Goal: Communication & Community: Answer question/provide support

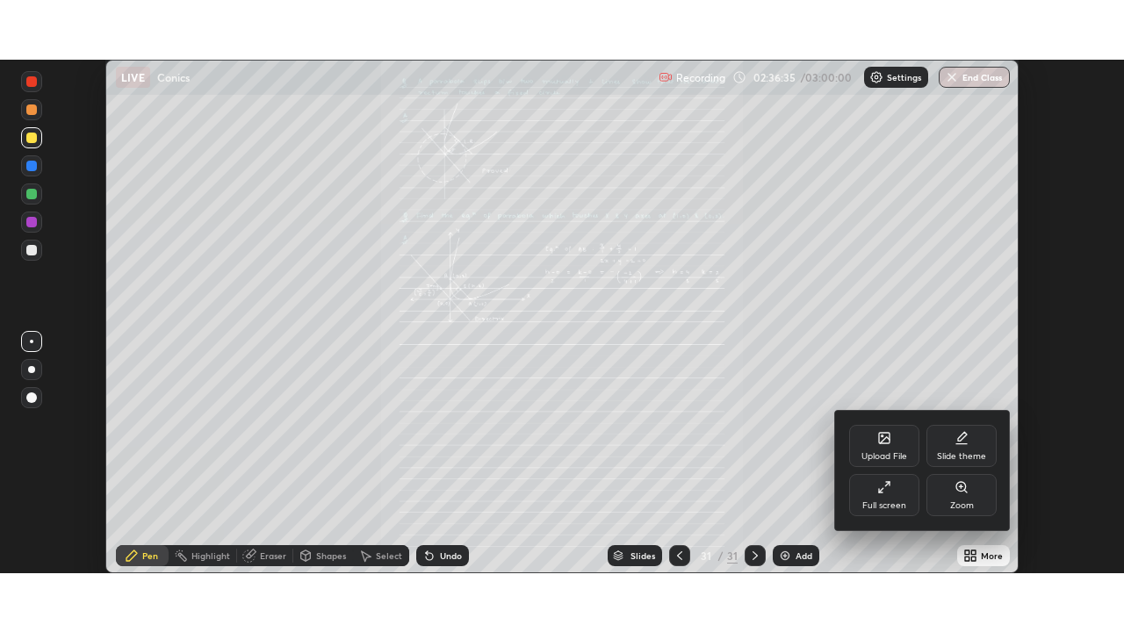
scroll to position [514, 1124]
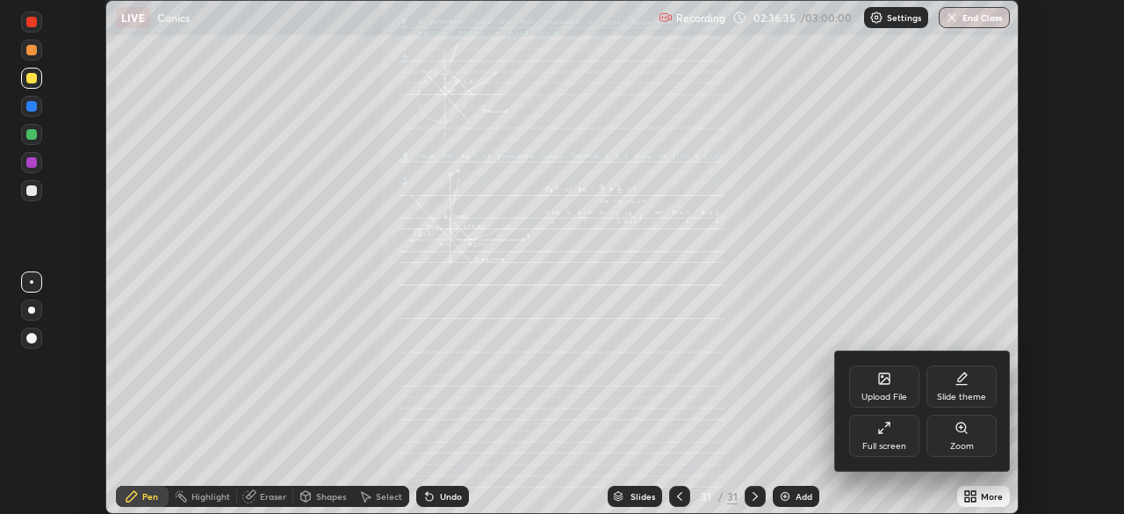
click at [803, 443] on div at bounding box center [562, 257] width 1124 height 514
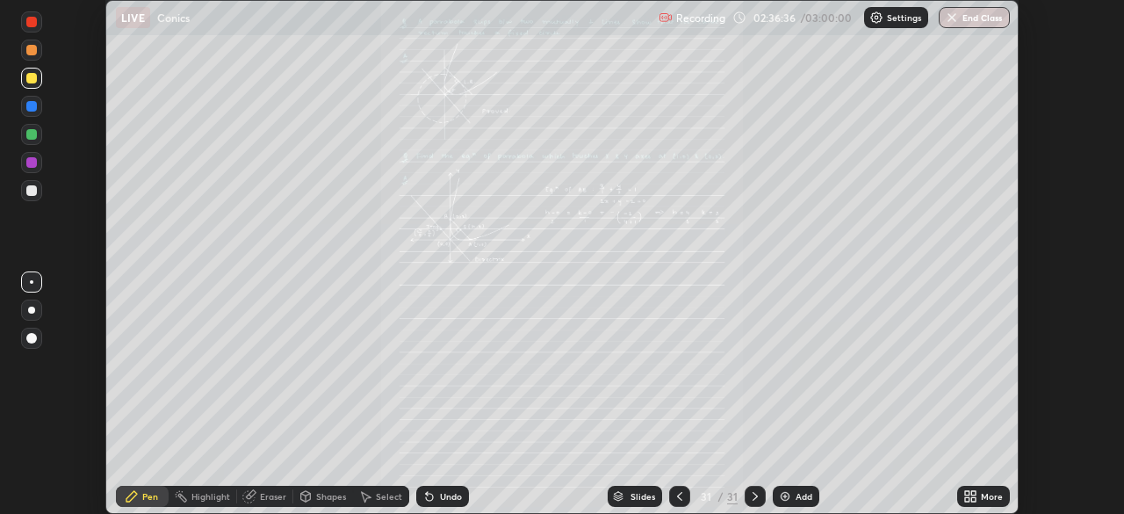
click at [789, 494] on img at bounding box center [785, 496] width 14 height 14
click at [986, 494] on div "More" at bounding box center [992, 496] width 22 height 9
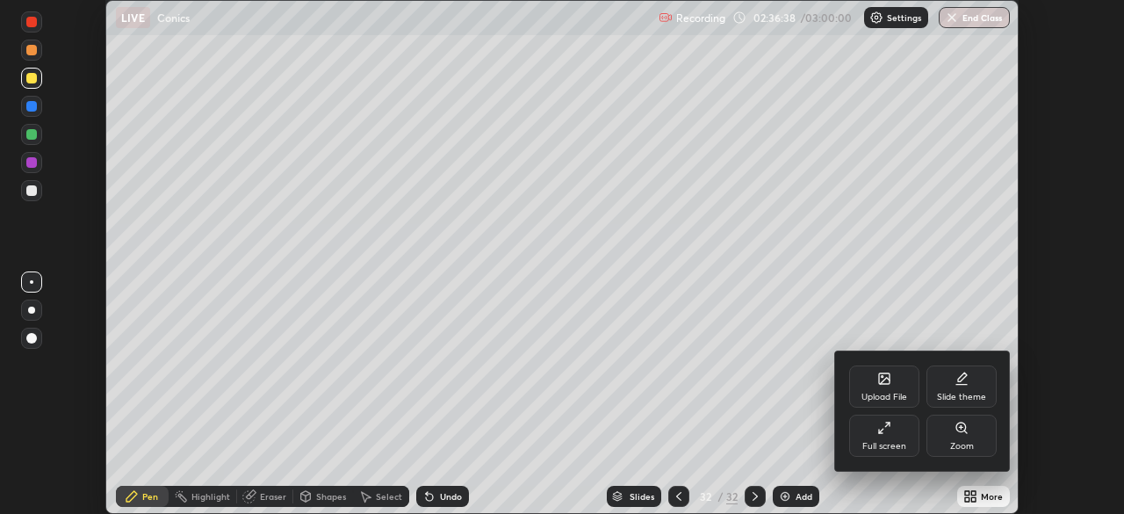
click at [881, 434] on icon at bounding box center [884, 428] width 14 height 14
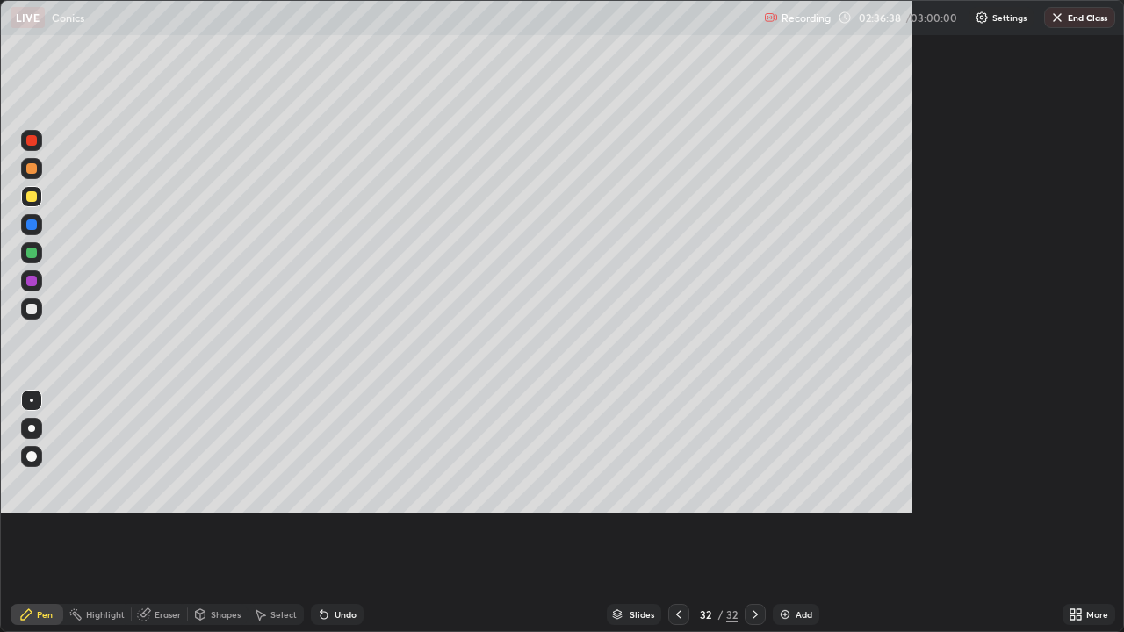
scroll to position [632, 1124]
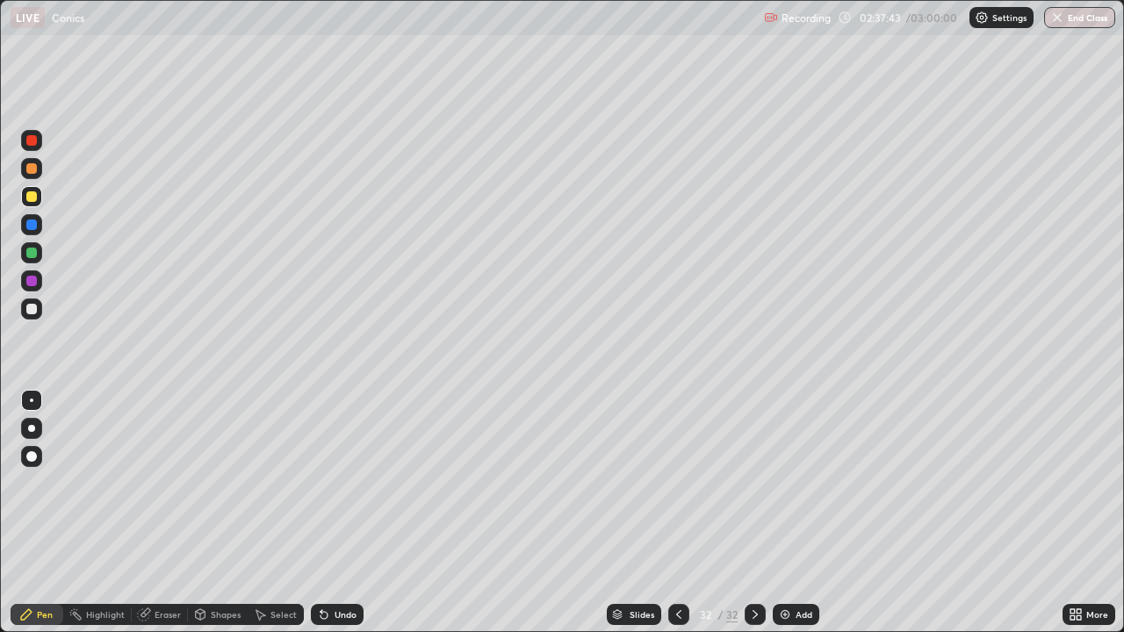
click at [31, 310] on div at bounding box center [31, 309] width 11 height 11
click at [784, 513] on div "Add" at bounding box center [796, 614] width 47 height 21
click at [32, 285] on div at bounding box center [31, 281] width 11 height 11
click at [32, 256] on div at bounding box center [31, 253] width 11 height 11
click at [35, 169] on div at bounding box center [31, 168] width 11 height 11
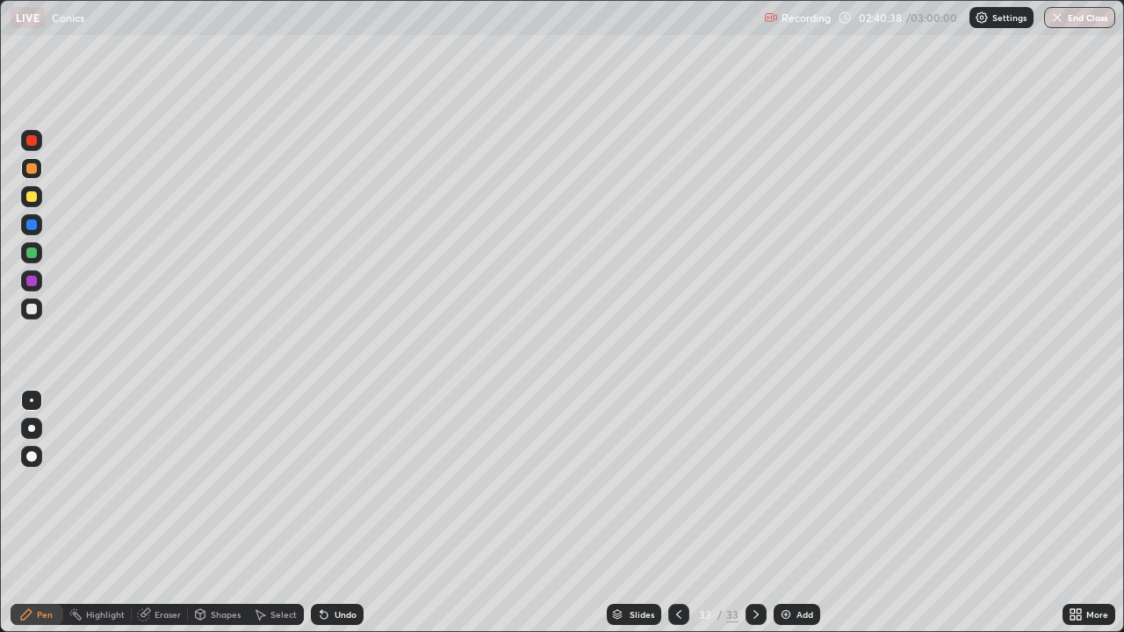
click at [33, 259] on div at bounding box center [31, 252] width 21 height 21
click at [32, 312] on div at bounding box center [31, 309] width 11 height 11
click at [685, 513] on div at bounding box center [678, 614] width 21 height 35
click at [754, 513] on icon at bounding box center [756, 615] width 14 height 14
click at [804, 513] on div "Add" at bounding box center [804, 614] width 17 height 9
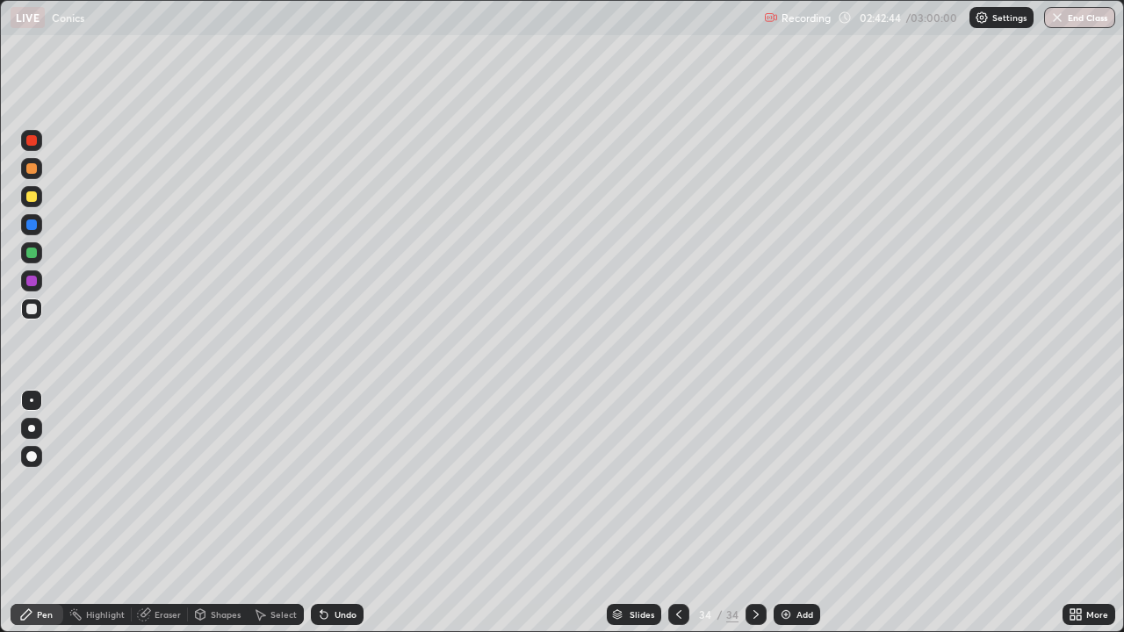
click at [30, 197] on div at bounding box center [31, 196] width 11 height 11
click at [41, 316] on div at bounding box center [31, 309] width 21 height 28
click at [784, 513] on img at bounding box center [786, 615] width 14 height 14
click at [796, 513] on div "Add" at bounding box center [804, 614] width 17 height 9
click at [27, 253] on div at bounding box center [31, 253] width 11 height 11
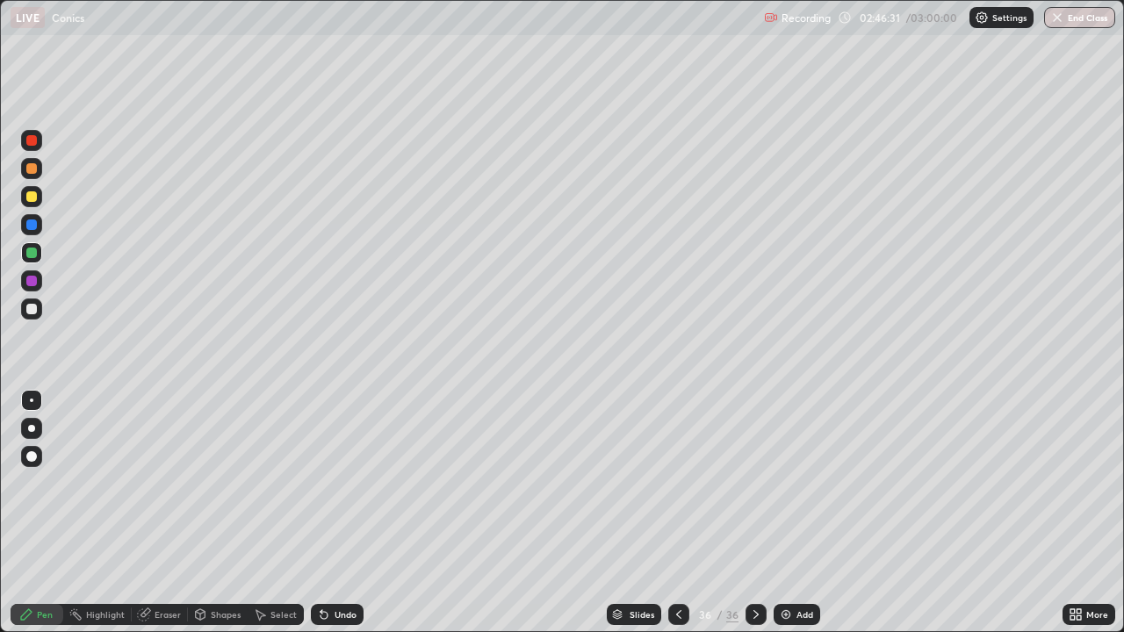
click at [352, 513] on div "Undo" at bounding box center [334, 614] width 60 height 35
click at [359, 513] on div "Undo" at bounding box center [334, 614] width 60 height 35
click at [335, 513] on div "Undo" at bounding box center [337, 614] width 53 height 21
click at [335, 513] on div "Undo" at bounding box center [346, 614] width 22 height 9
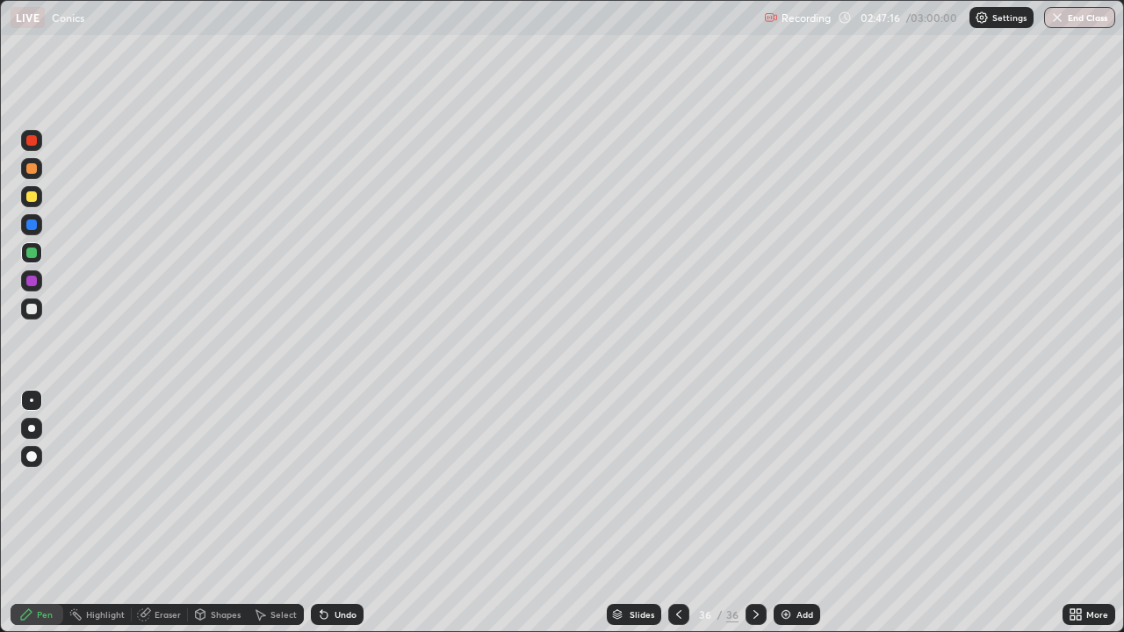
click at [335, 513] on div "Undo" at bounding box center [346, 614] width 22 height 9
click at [339, 513] on div "Undo" at bounding box center [346, 614] width 22 height 9
click at [337, 513] on div "Undo" at bounding box center [346, 614] width 22 height 9
click at [796, 513] on div "Add" at bounding box center [804, 614] width 17 height 9
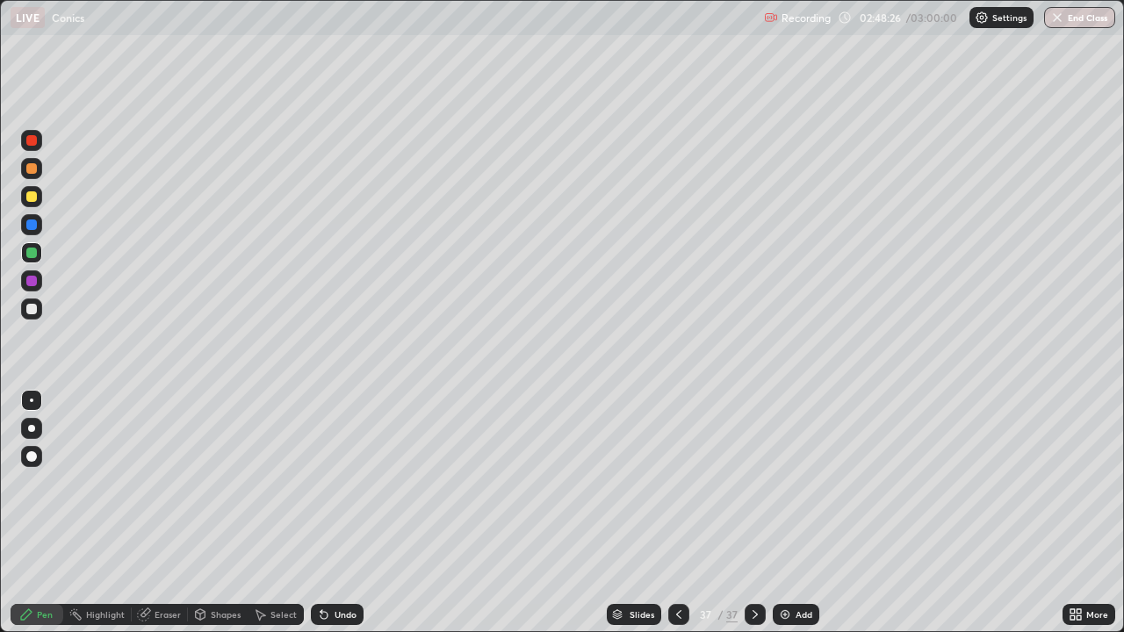
click at [29, 318] on div at bounding box center [31, 309] width 21 height 21
click at [336, 513] on div "Undo" at bounding box center [346, 614] width 22 height 9
click at [32, 254] on div at bounding box center [31, 253] width 11 height 11
click at [332, 513] on div "Undo" at bounding box center [337, 614] width 53 height 21
click at [331, 513] on div "Undo" at bounding box center [337, 614] width 53 height 21
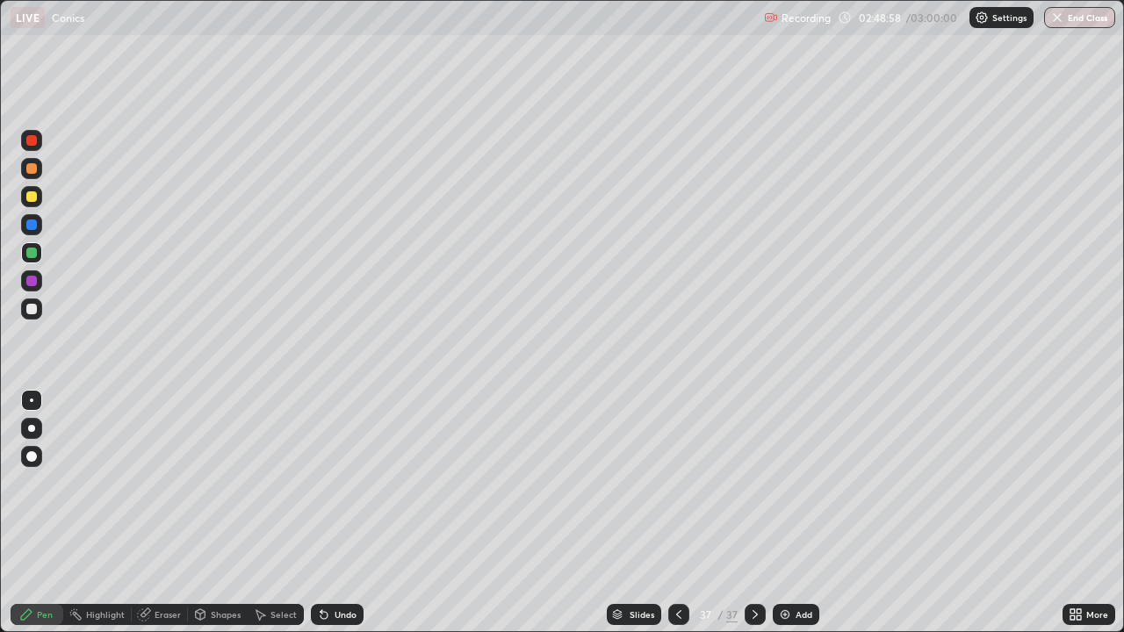
click at [331, 513] on div "Undo" at bounding box center [337, 614] width 53 height 21
click at [335, 513] on div "Undo" at bounding box center [346, 614] width 22 height 9
click at [337, 513] on div "Undo" at bounding box center [346, 614] width 22 height 9
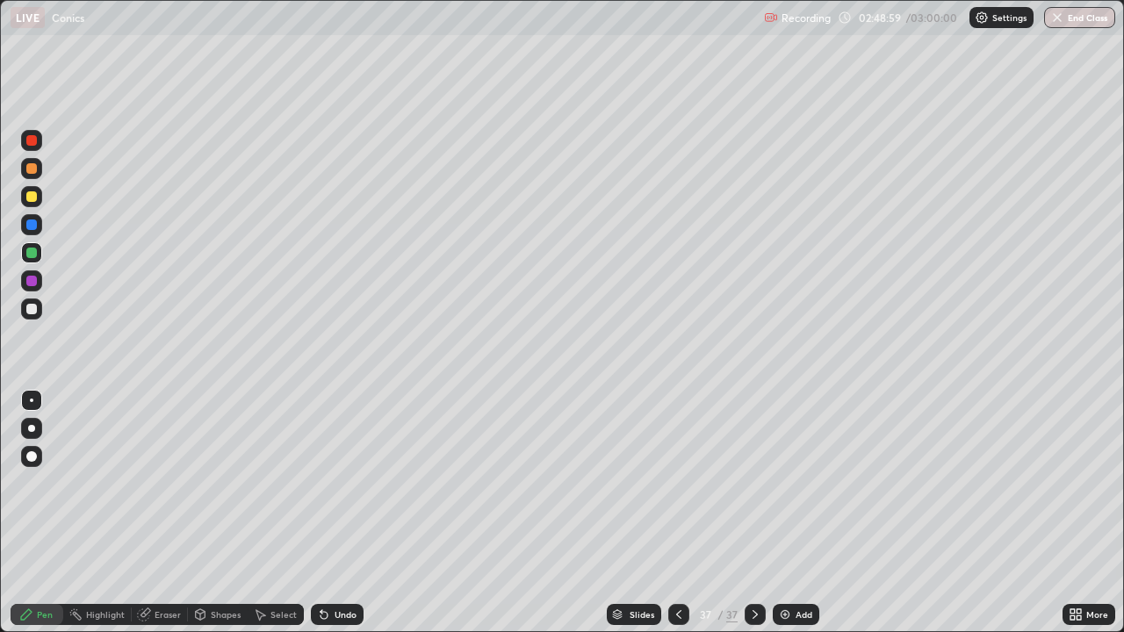
click at [339, 513] on div "Undo" at bounding box center [346, 614] width 22 height 9
click at [335, 513] on div "Undo" at bounding box center [346, 614] width 22 height 9
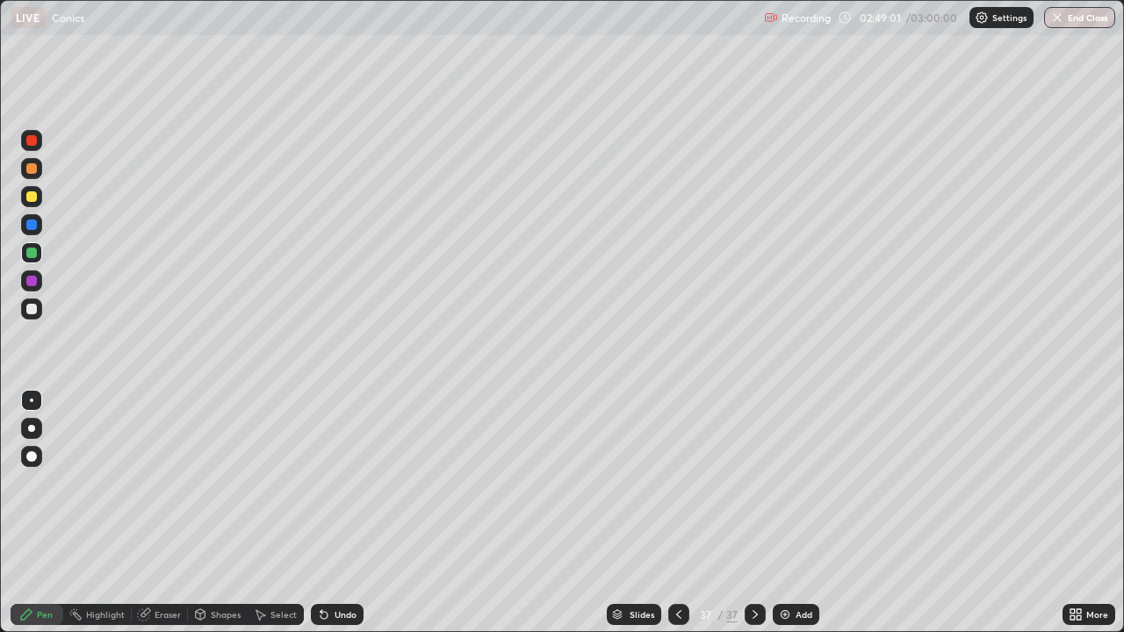
click at [340, 513] on div "Undo" at bounding box center [346, 614] width 22 height 9
click at [335, 513] on div "Undo" at bounding box center [346, 614] width 22 height 9
click at [35, 170] on div at bounding box center [31, 168] width 11 height 11
click at [330, 513] on div "Undo" at bounding box center [337, 614] width 53 height 21
click at [326, 513] on icon at bounding box center [324, 615] width 14 height 14
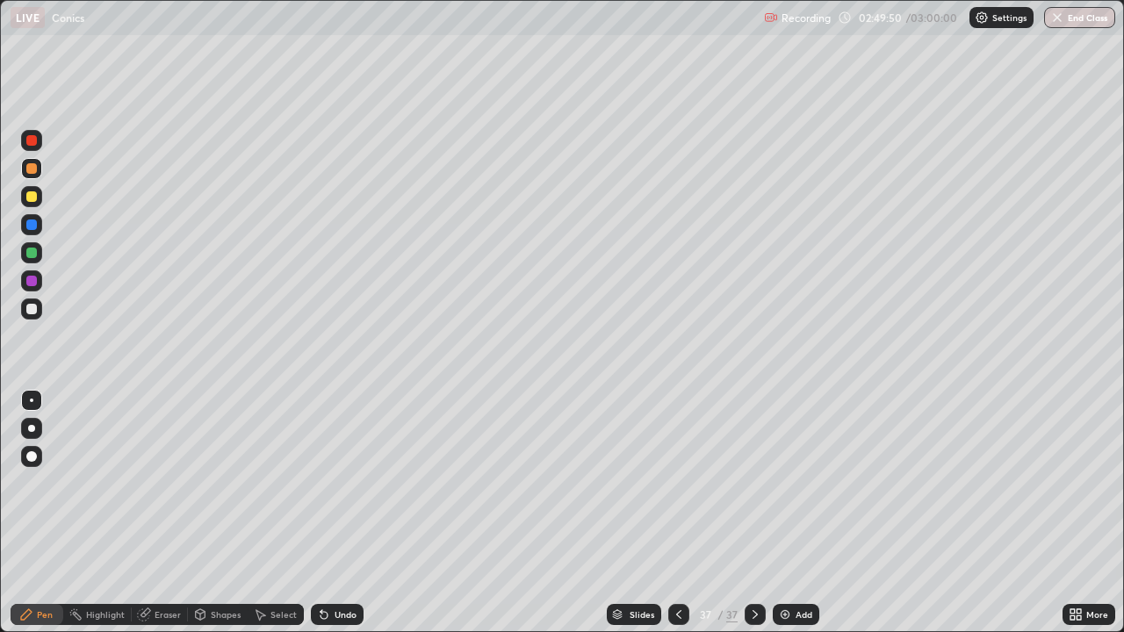
click at [326, 513] on icon at bounding box center [324, 615] width 14 height 14
click at [331, 513] on div "Undo" at bounding box center [337, 614] width 53 height 21
click at [335, 513] on div "Undo" at bounding box center [346, 614] width 22 height 9
click at [328, 513] on icon at bounding box center [324, 615] width 14 height 14
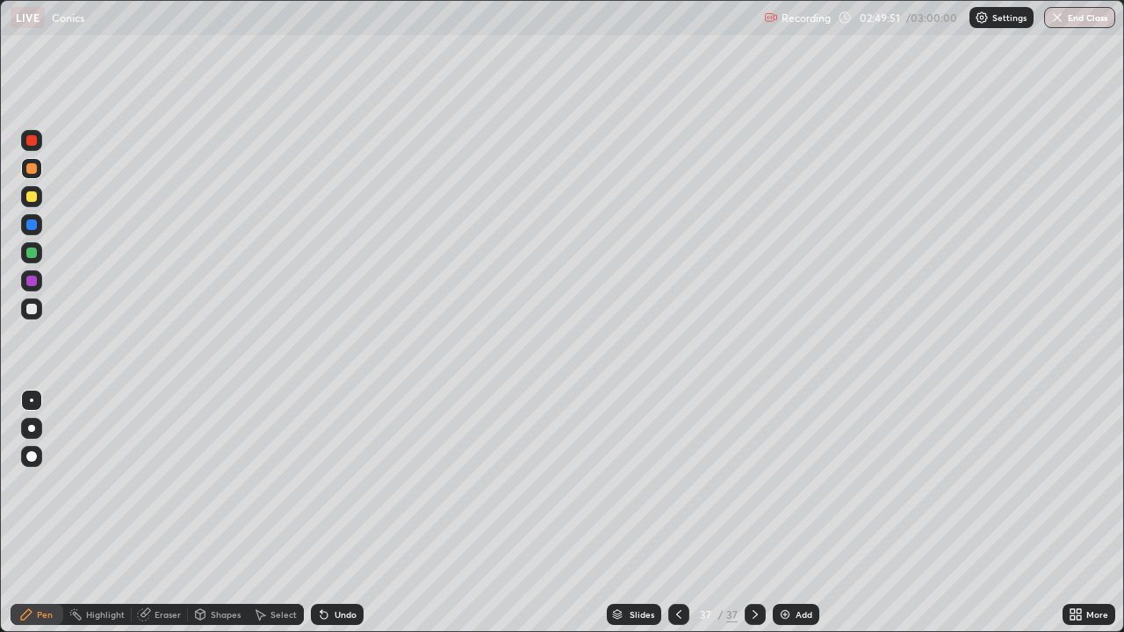
click at [328, 513] on div "Undo" at bounding box center [337, 614] width 53 height 21
click at [792, 513] on div "Add" at bounding box center [796, 614] width 47 height 21
click at [796, 513] on div "Add" at bounding box center [804, 614] width 17 height 9
click at [337, 513] on div "Undo" at bounding box center [337, 614] width 53 height 21
click at [36, 309] on div at bounding box center [31, 309] width 11 height 11
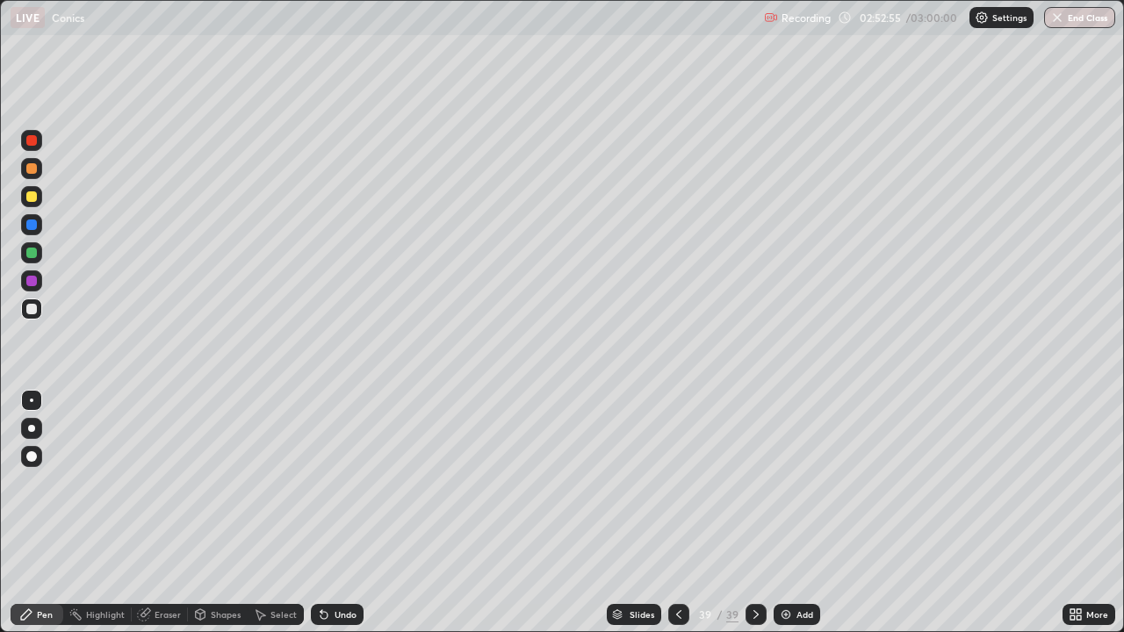
click at [165, 513] on div "Eraser" at bounding box center [168, 614] width 26 height 9
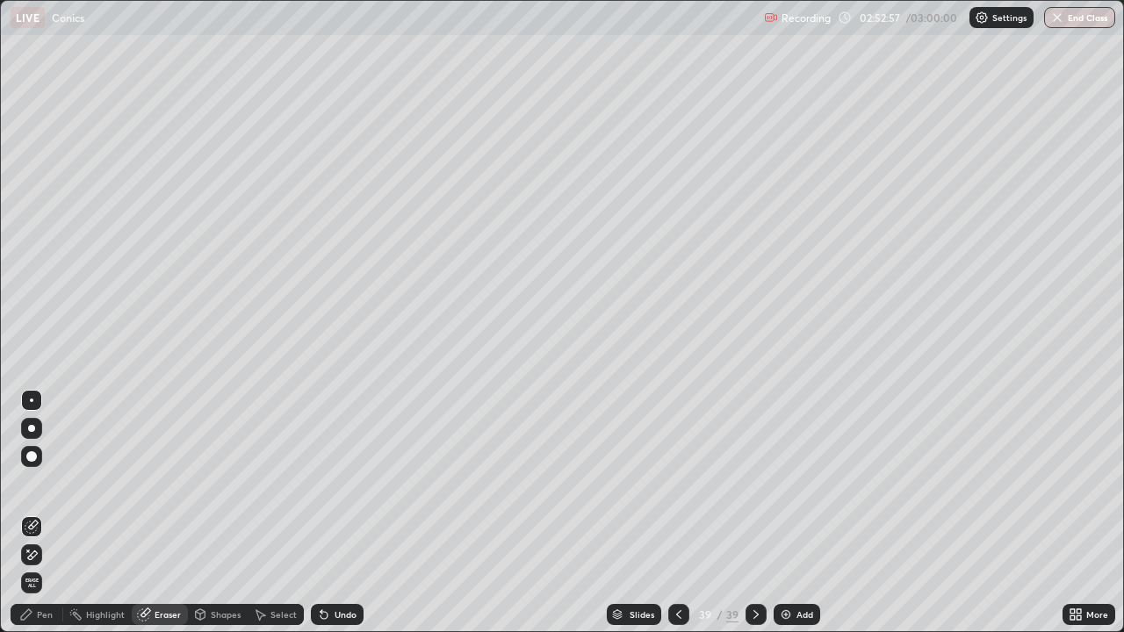
click at [46, 513] on div "Pen" at bounding box center [45, 614] width 16 height 9
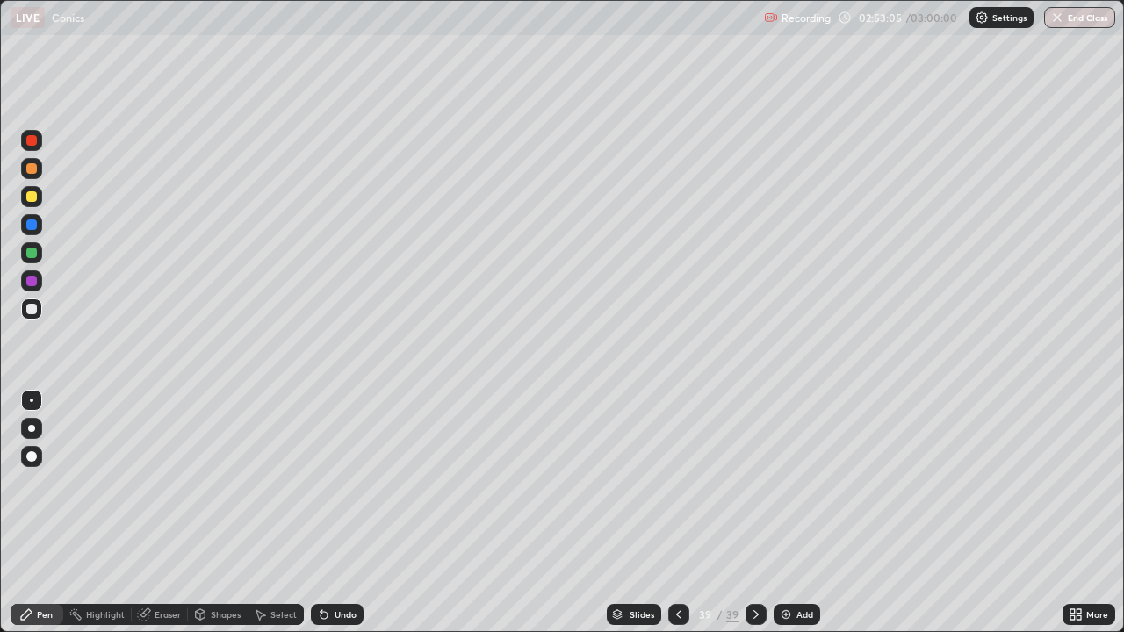
click at [677, 513] on icon at bounding box center [679, 615] width 14 height 14
click at [746, 513] on div at bounding box center [756, 614] width 21 height 21
click at [679, 513] on div at bounding box center [678, 614] width 21 height 21
click at [753, 513] on icon at bounding box center [756, 615] width 14 height 14
click at [677, 513] on icon at bounding box center [679, 615] width 14 height 14
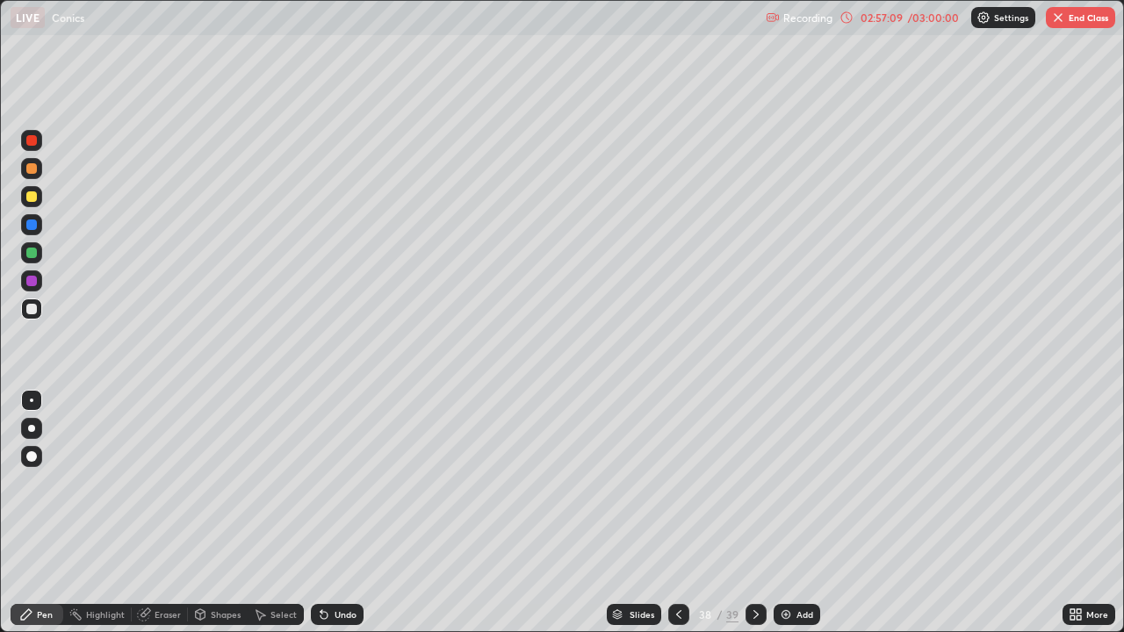
click at [796, 513] on div "Add" at bounding box center [804, 614] width 17 height 9
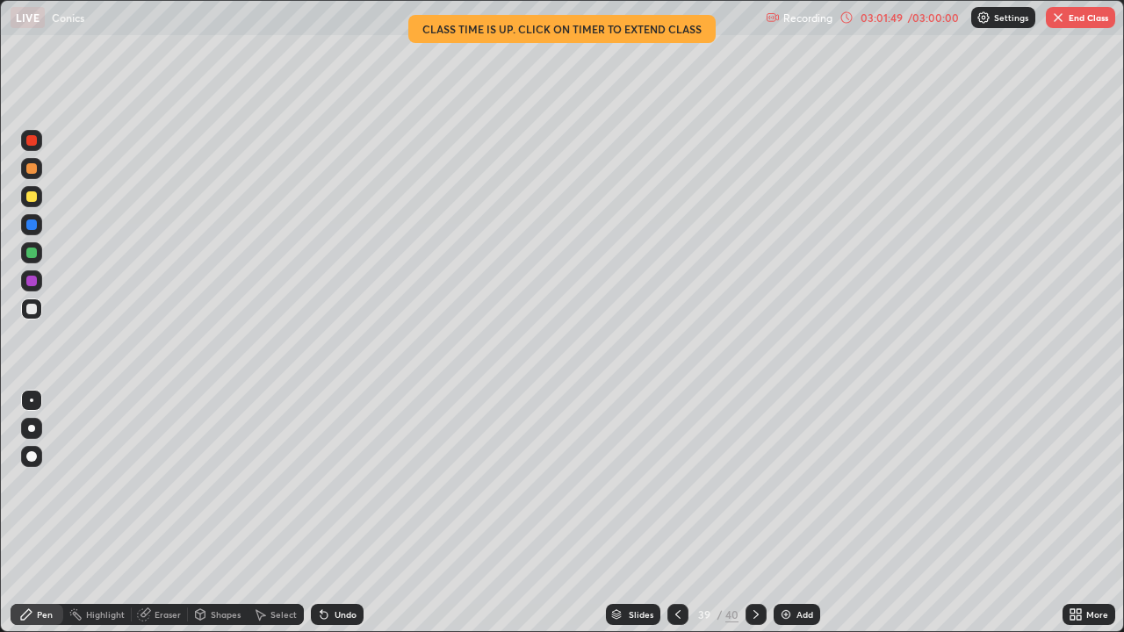
click at [1088, 18] on button "End Class" at bounding box center [1080, 17] width 69 height 21
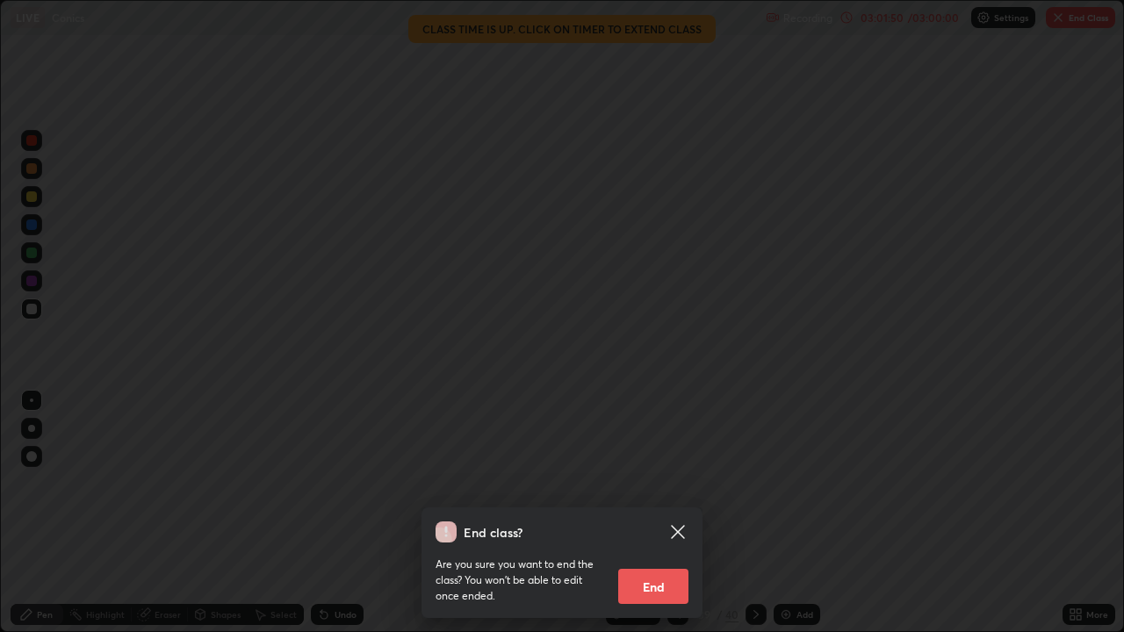
click at [658, 513] on button "End" at bounding box center [653, 586] width 70 height 35
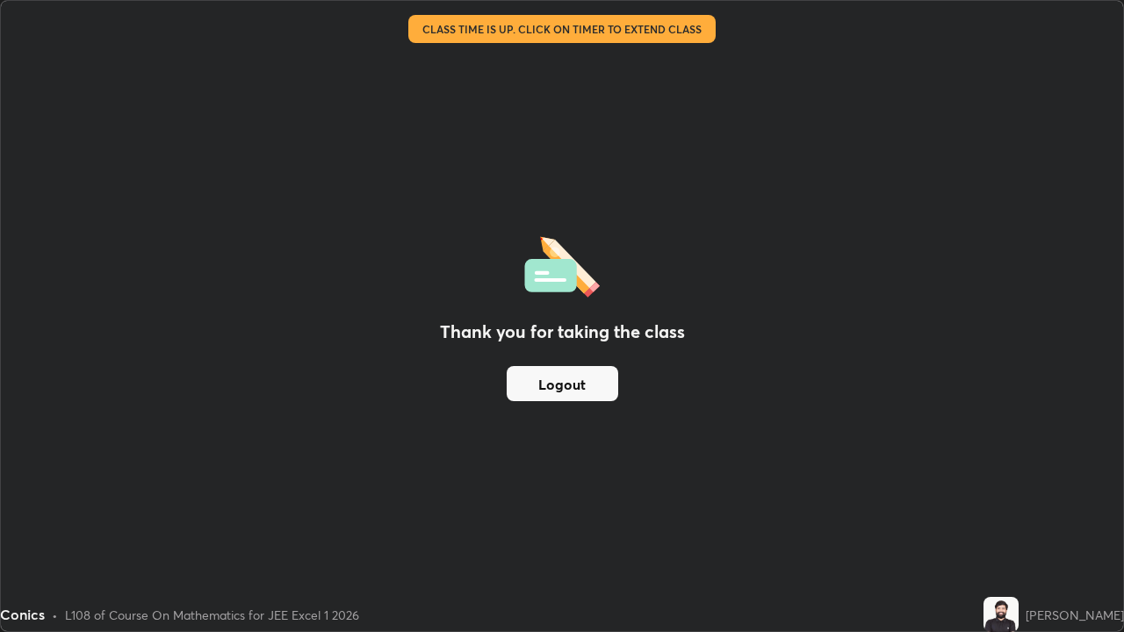
click at [584, 385] on button "Logout" at bounding box center [563, 383] width 112 height 35
